Goal: Task Accomplishment & Management: Use online tool/utility

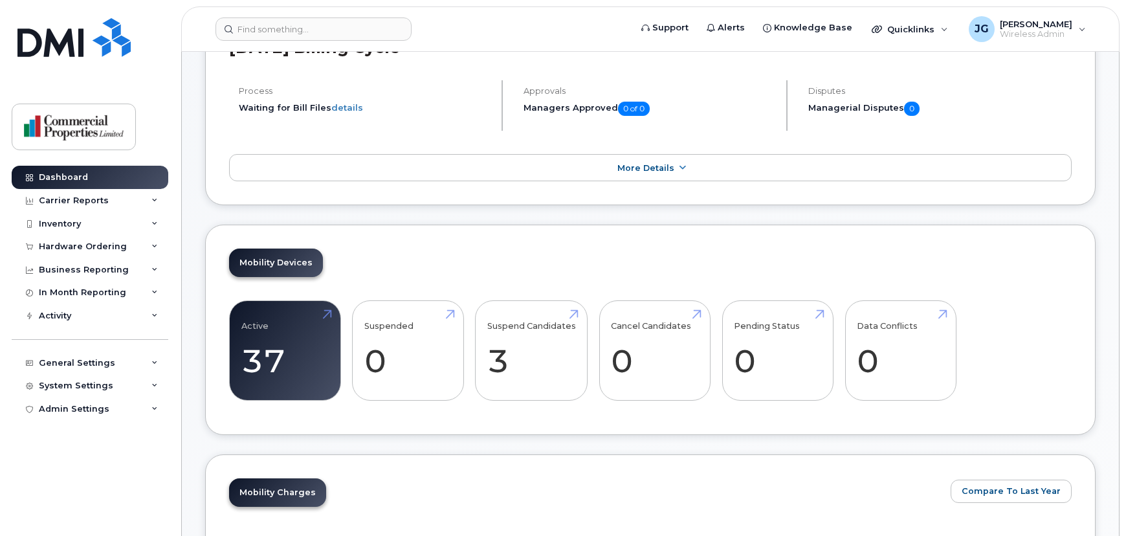
scroll to position [309, 0]
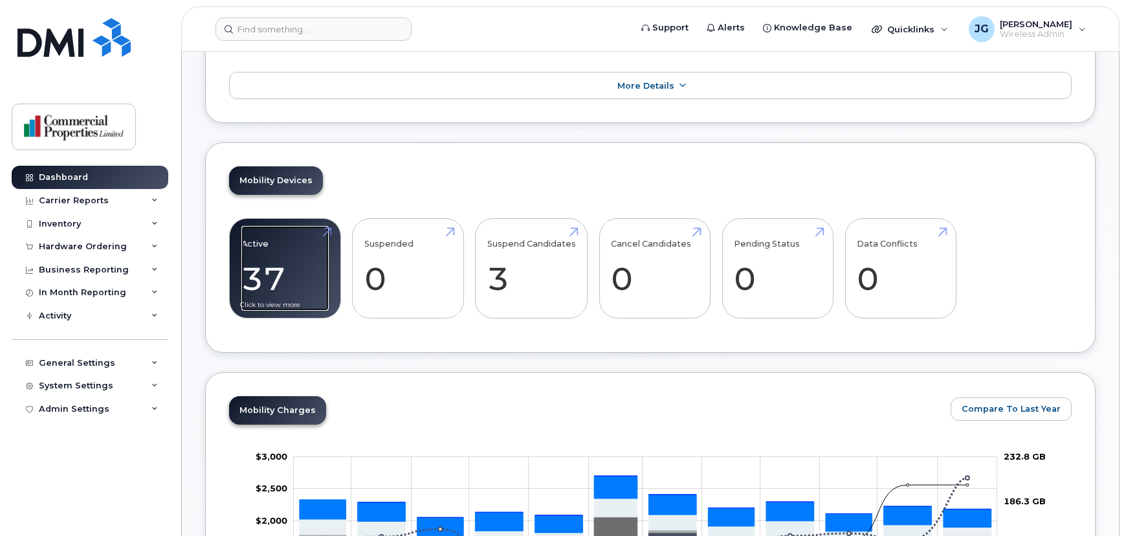
click at [267, 287] on link "Active 37 12%" at bounding box center [284, 268] width 87 height 85
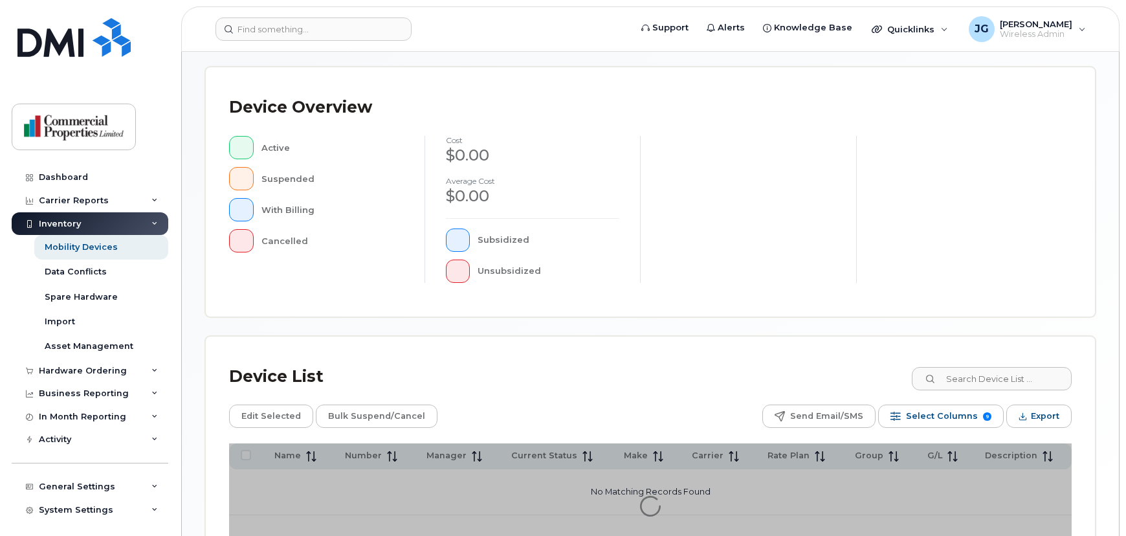
scroll to position [353, 0]
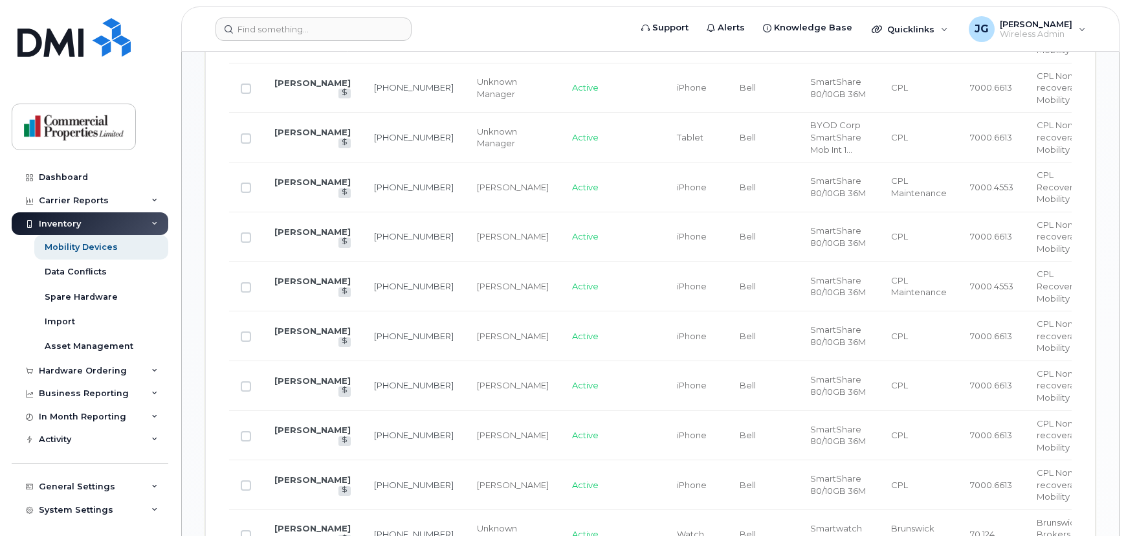
scroll to position [1148, 0]
